Goal: Find specific page/section: Find specific page/section

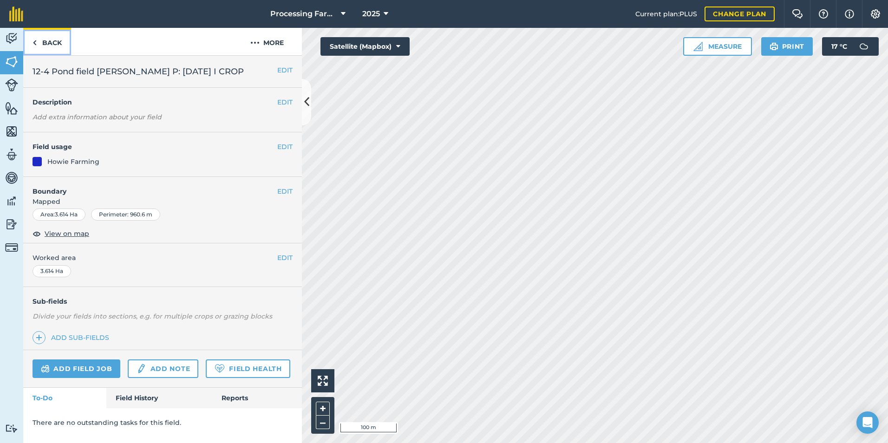
click at [31, 40] on link "Back" at bounding box center [47, 41] width 48 height 27
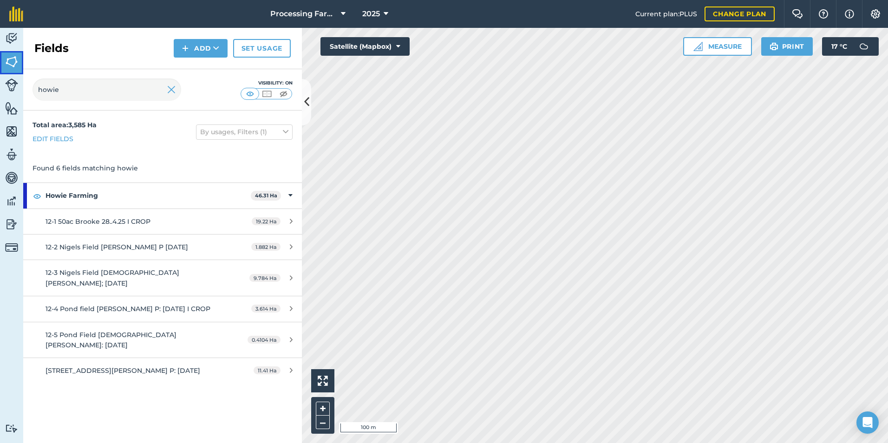
click at [12, 59] on img at bounding box center [11, 62] width 13 height 14
click at [124, 85] on input "howie" at bounding box center [107, 89] width 149 height 22
type input "h"
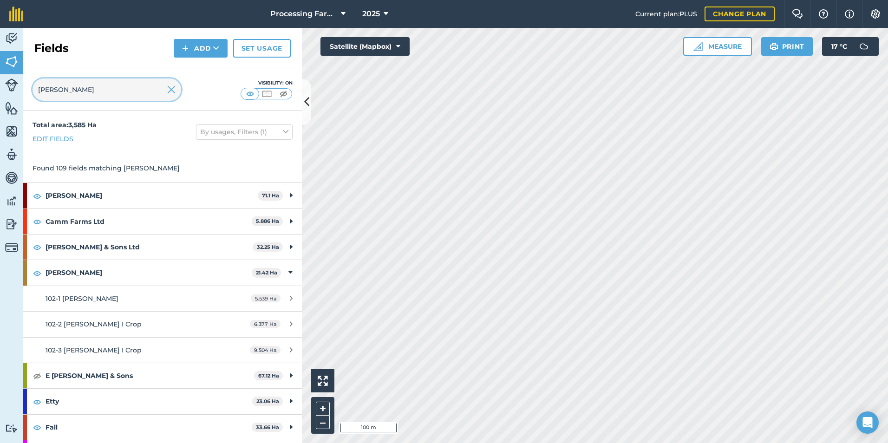
type input "[PERSON_NAME]"
click at [108, 100] on input "[PERSON_NAME]" at bounding box center [107, 89] width 149 height 22
click at [111, 91] on input "[PERSON_NAME]" at bounding box center [107, 89] width 149 height 22
click at [169, 86] on img at bounding box center [171, 89] width 8 height 11
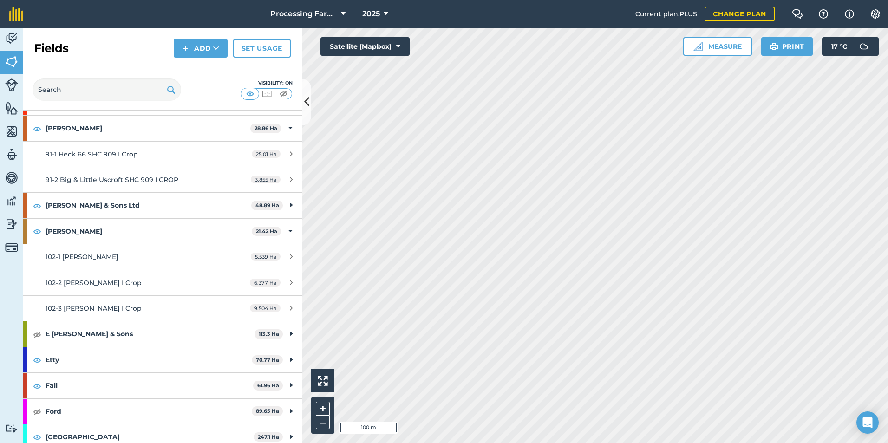
scroll to position [279, 0]
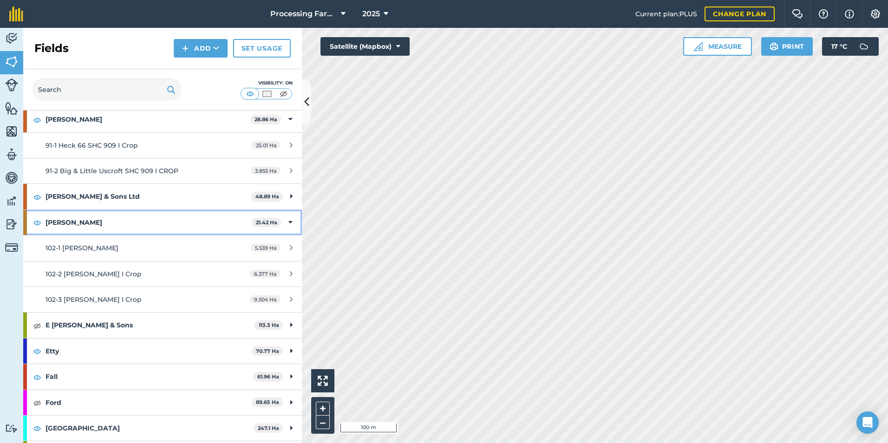
click at [24, 227] on div at bounding box center [25, 222] width 4 height 25
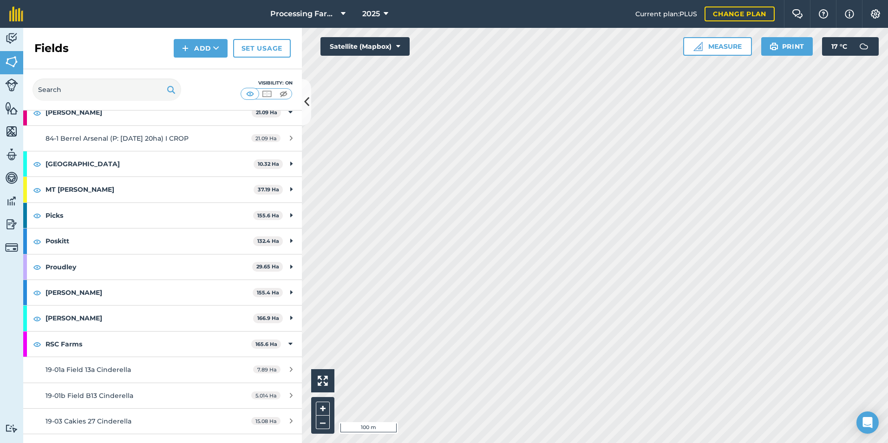
scroll to position [1022, 0]
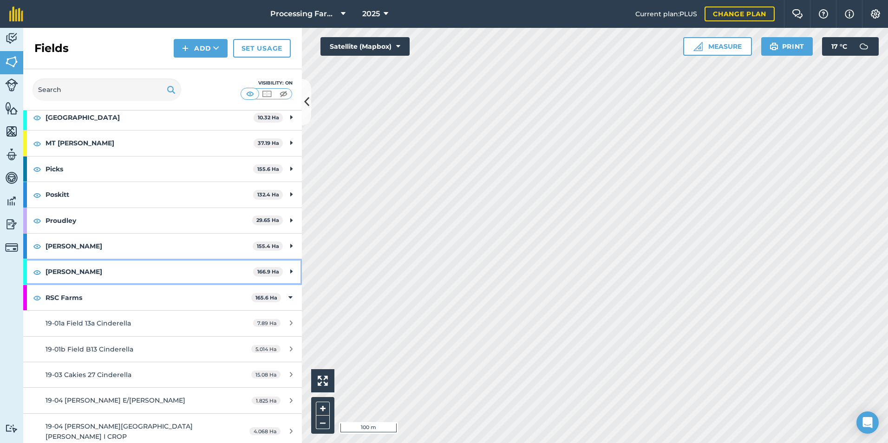
click at [29, 259] on div "[PERSON_NAME] 166.9 Ha" at bounding box center [162, 271] width 279 height 25
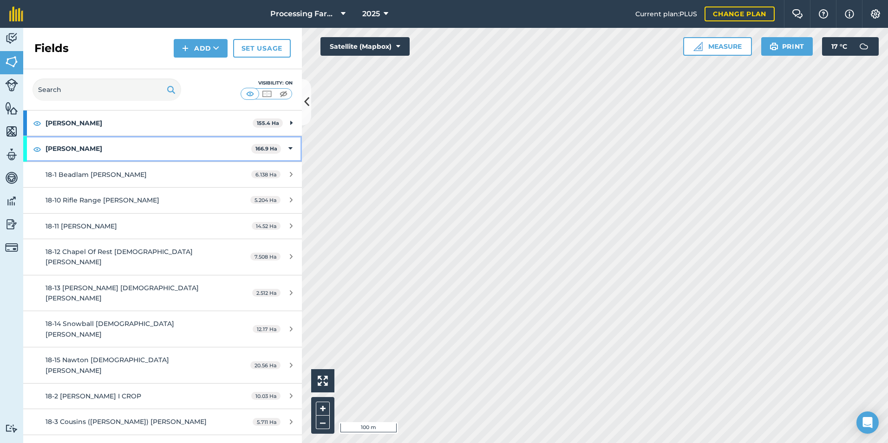
scroll to position [1161, 0]
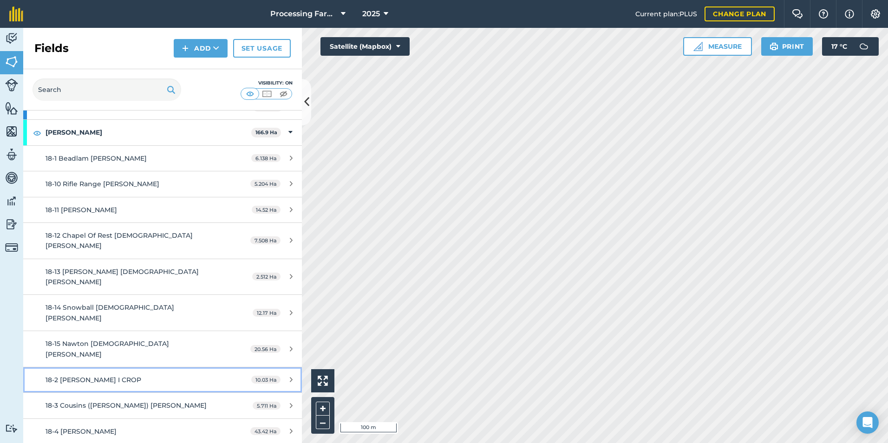
click at [119, 376] on span "18-2 [PERSON_NAME] I CROP" at bounding box center [94, 380] width 96 height 8
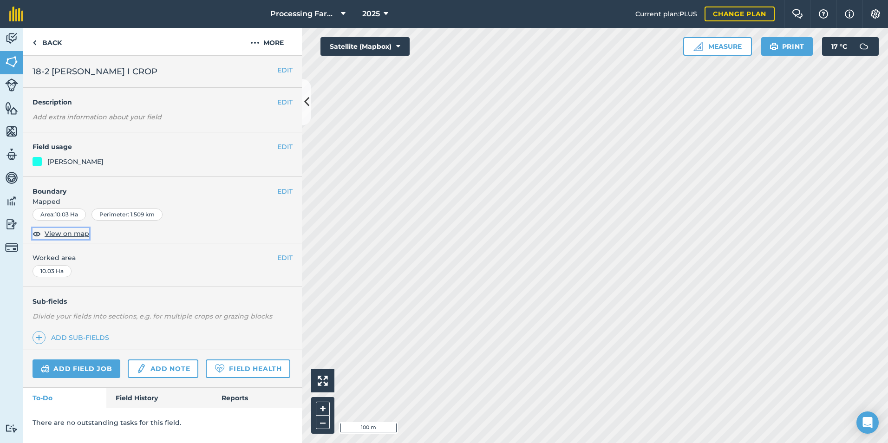
click at [58, 231] on span "View on map" at bounding box center [67, 234] width 45 height 10
click at [309, 103] on button at bounding box center [306, 102] width 9 height 46
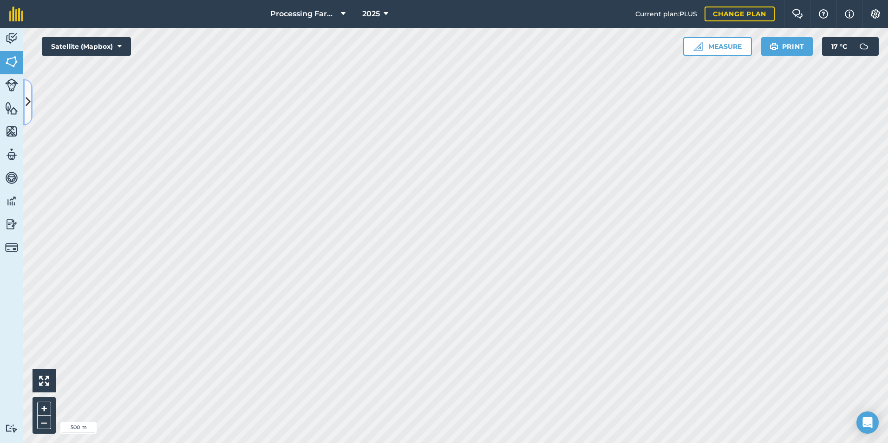
drag, startPoint x: 25, startPoint y: 102, endPoint x: 40, endPoint y: 105, distance: 15.5
click at [25, 102] on button at bounding box center [27, 102] width 9 height 46
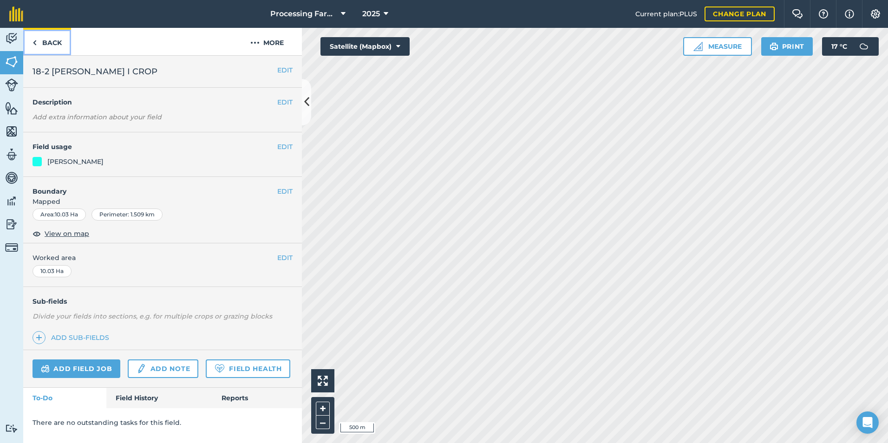
click at [38, 44] on link "Back" at bounding box center [47, 41] width 48 height 27
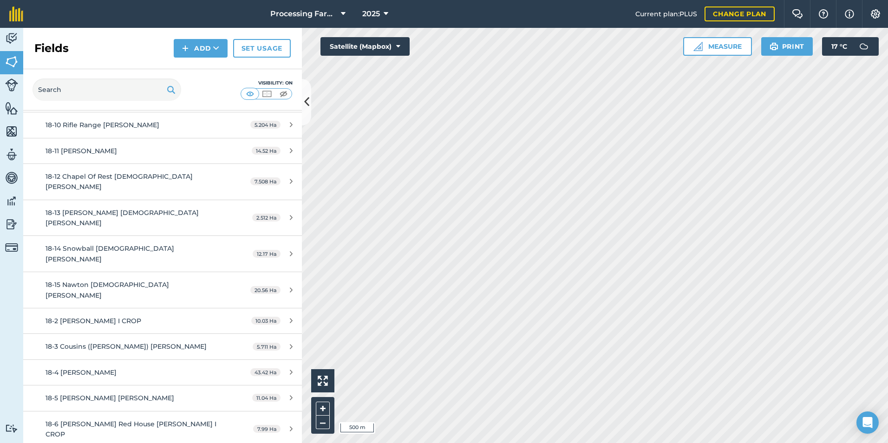
scroll to position [1208, 0]
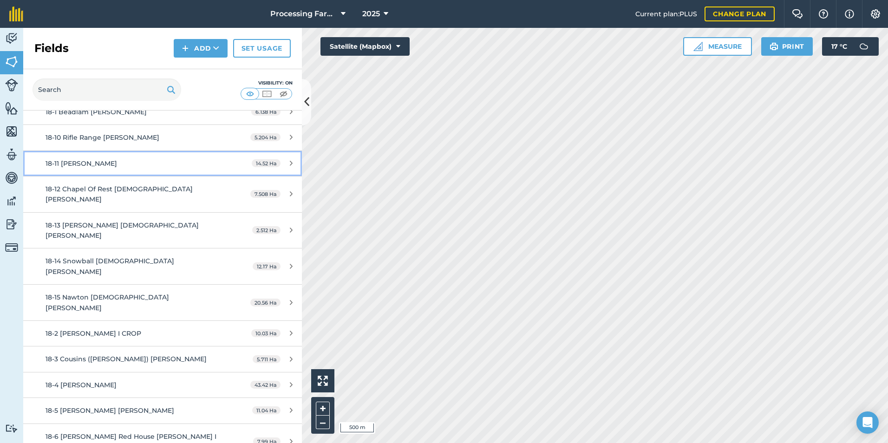
click at [85, 151] on link "18-11 [PERSON_NAME] 14.52 Ha" at bounding box center [162, 163] width 279 height 25
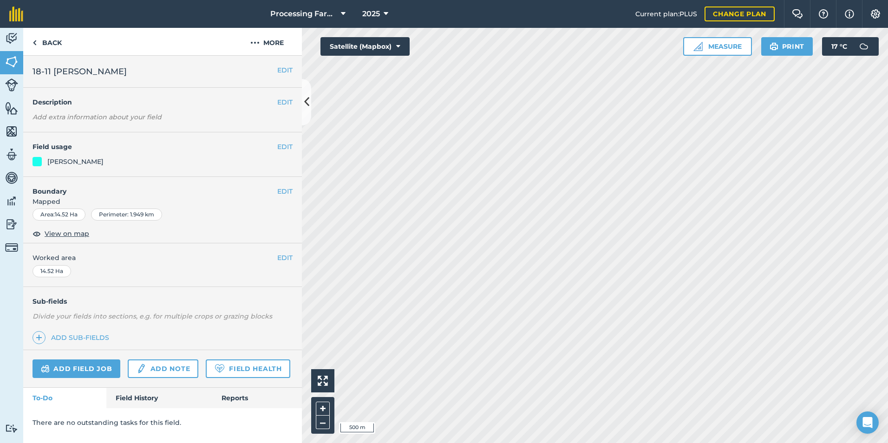
click at [61, 259] on span "Worked area" at bounding box center [163, 258] width 260 height 10
click at [60, 232] on span "View on map" at bounding box center [67, 234] width 45 height 10
